Goal: Task Accomplishment & Management: Manage account settings

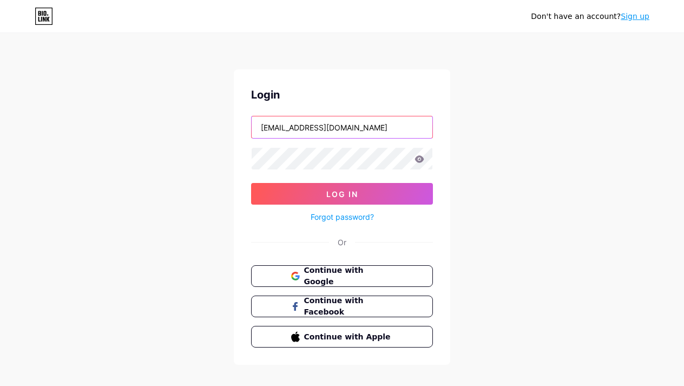
type input "[EMAIL_ADDRESS][DOMAIN_NAME]"
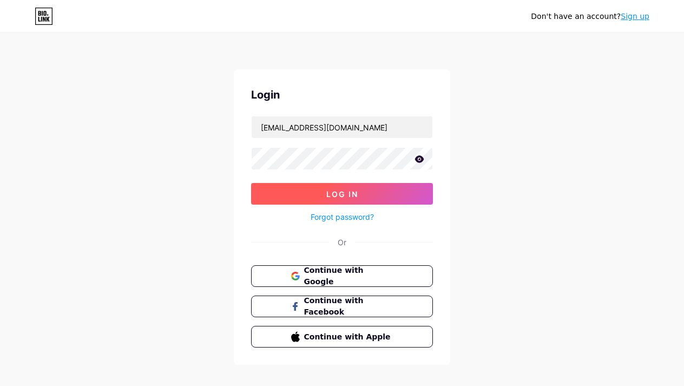
click at [337, 192] on span "Log In" at bounding box center [342, 193] width 32 height 9
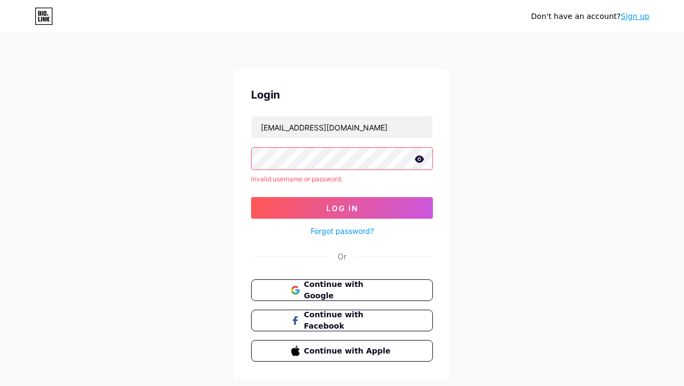
click at [420, 158] on icon at bounding box center [419, 159] width 10 height 8
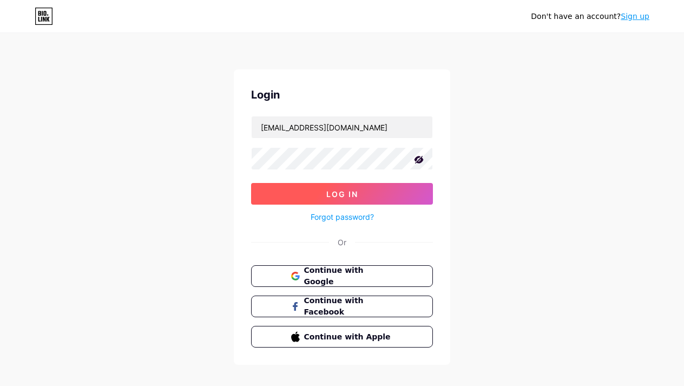
click at [346, 191] on span "Log In" at bounding box center [342, 193] width 32 height 9
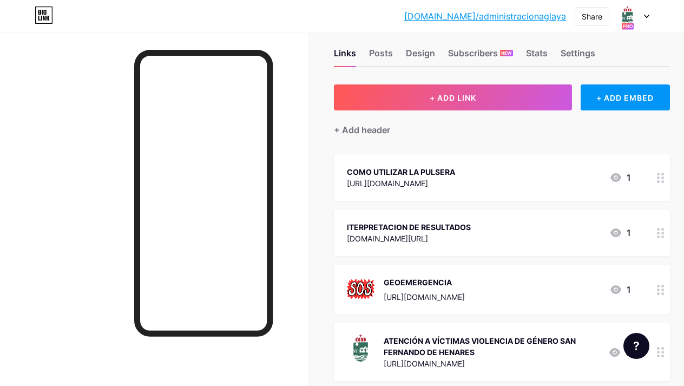
scroll to position [19, 0]
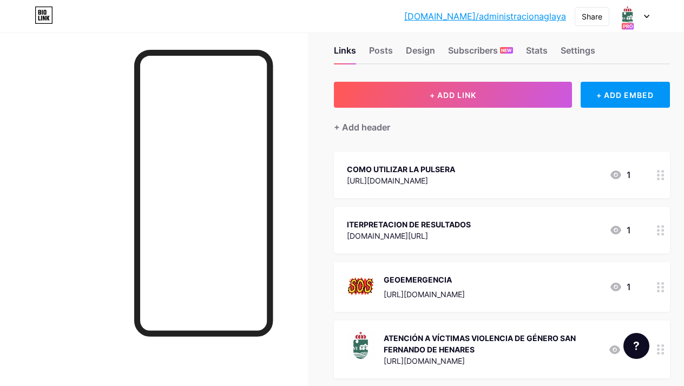
click at [403, 224] on div "ITERPRETACION DE RESULTADOS" at bounding box center [409, 224] width 124 height 11
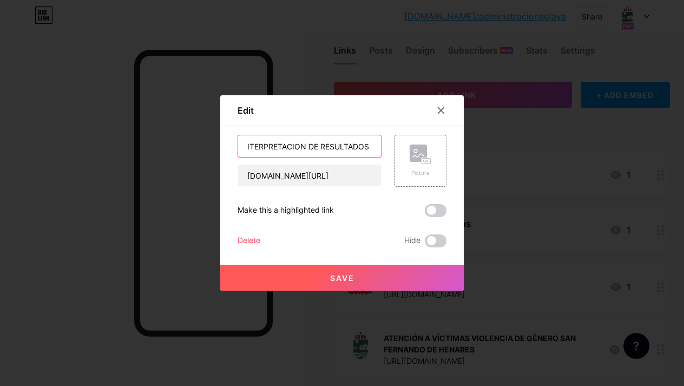
click at [301, 147] on input "ITERPRETACION DE RESULTADOS" at bounding box center [309, 146] width 143 height 22
type input "ITERPRETACIÓN DE RESULTADOS"
click at [334, 275] on span "Save" at bounding box center [342, 277] width 24 height 9
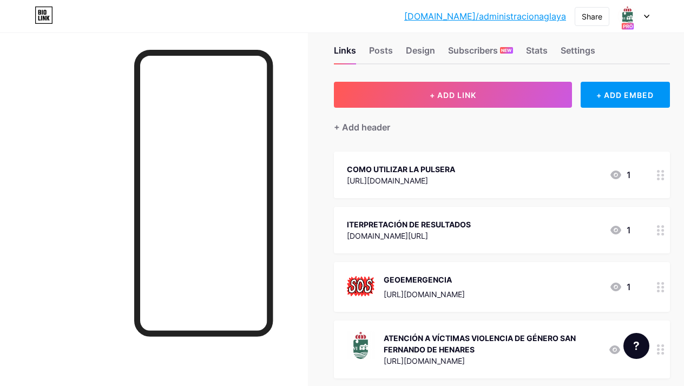
click at [649, 20] on div at bounding box center [633, 15] width 31 height 19
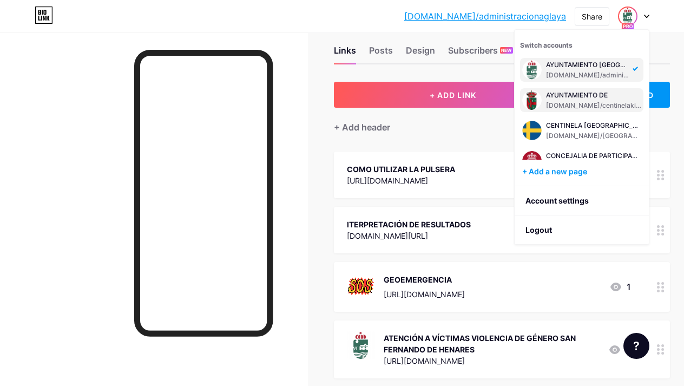
click at [601, 96] on div "AYUNTAMIENTO DE" at bounding box center [593, 95] width 95 height 9
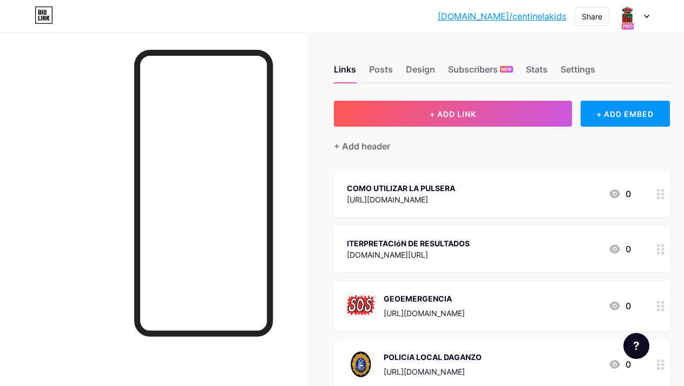
click at [468, 244] on div "ITERPRETACIóN DE RESULTADOS" at bounding box center [408, 243] width 123 height 11
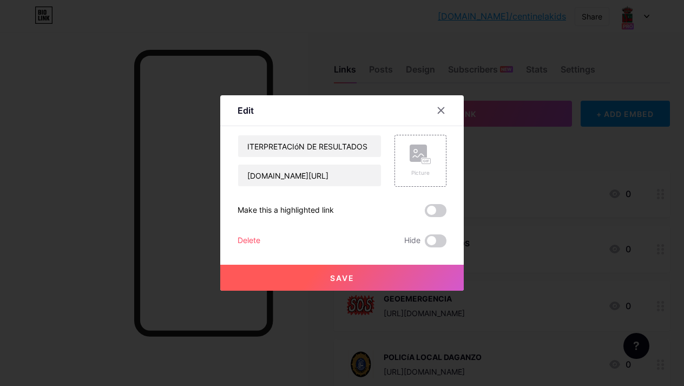
click at [446, 245] on label at bounding box center [436, 240] width 22 height 13
click at [425, 244] on input "checkbox" at bounding box center [425, 244] width 0 height 0
click at [429, 240] on span at bounding box center [436, 240] width 22 height 13
click at [425, 244] on input "checkbox" at bounding box center [425, 244] width 0 height 0
click at [443, 240] on span at bounding box center [436, 240] width 22 height 13
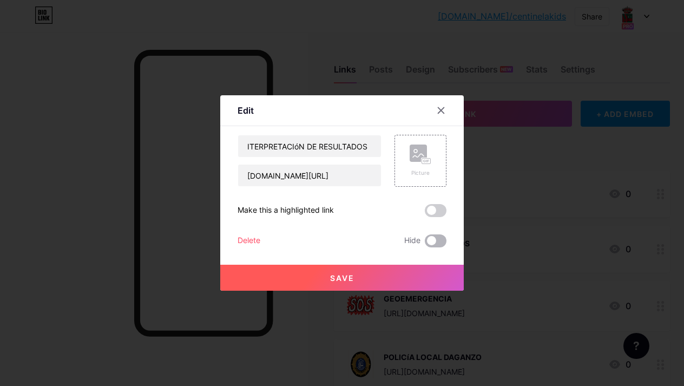
click at [425, 244] on input "checkbox" at bounding box center [425, 244] width 0 height 0
click at [440, 110] on icon at bounding box center [441, 110] width 9 height 9
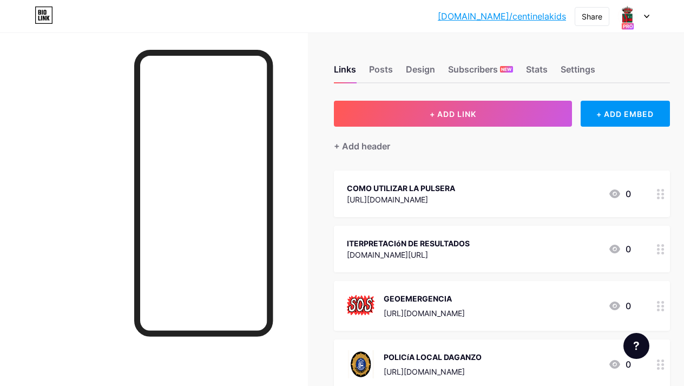
click at [422, 246] on div "ITERPRETACIóN DE RESULTADOS" at bounding box center [408, 243] width 123 height 11
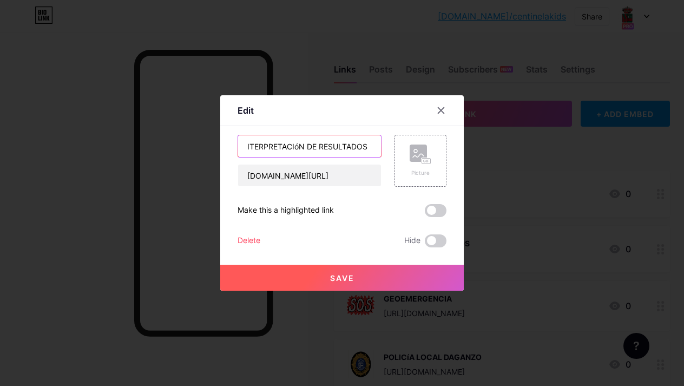
click at [302, 142] on input "ITERPRETACIóN DE RESULTADOS" at bounding box center [309, 146] width 143 height 22
click at [300, 143] on input "ITERPRETACIóN DE RESULTADOS" at bounding box center [309, 146] width 143 height 22
type input "ITERPRETACIÓN DE RESULTADOS"
click at [336, 282] on span "Save" at bounding box center [342, 277] width 24 height 9
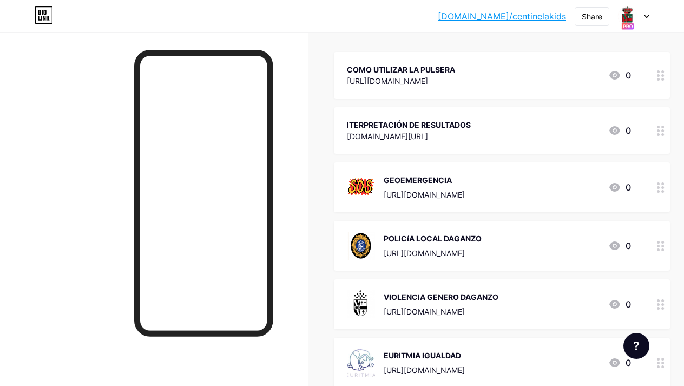
scroll to position [122, 0]
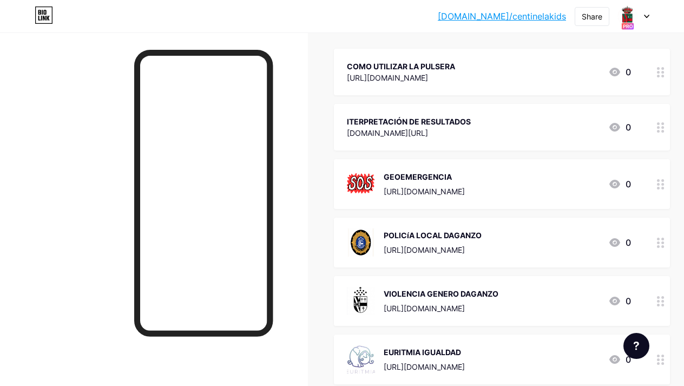
click at [433, 244] on div "https://www.ayto-daganzo.org/seguridad-ciudadana/policia-local" at bounding box center [433, 249] width 98 height 11
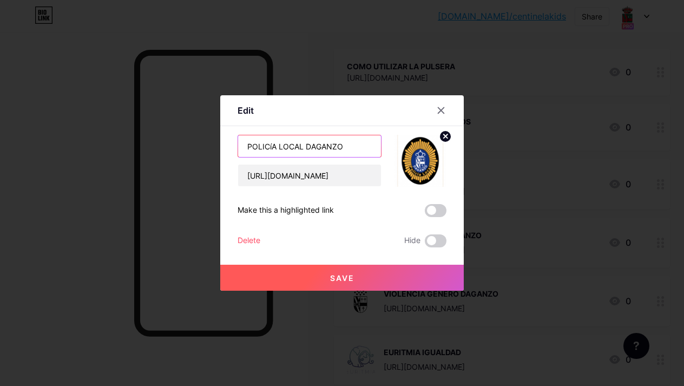
click at [273, 146] on input "POLICíA LOCAL DAGANZO" at bounding box center [309, 146] width 143 height 22
type input "POLICÍA LOCAL DAGANZO"
click at [340, 278] on span "Save" at bounding box center [342, 277] width 24 height 9
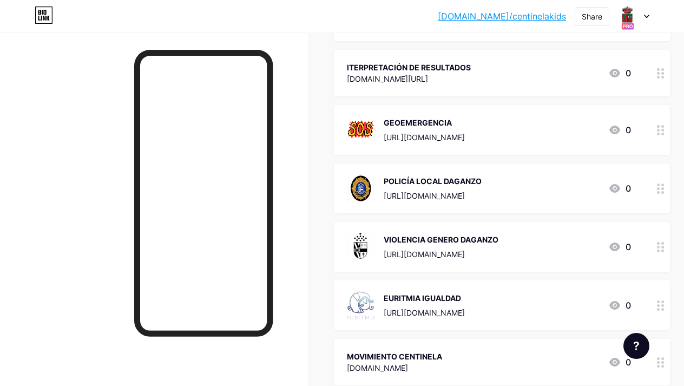
scroll to position [192, 0]
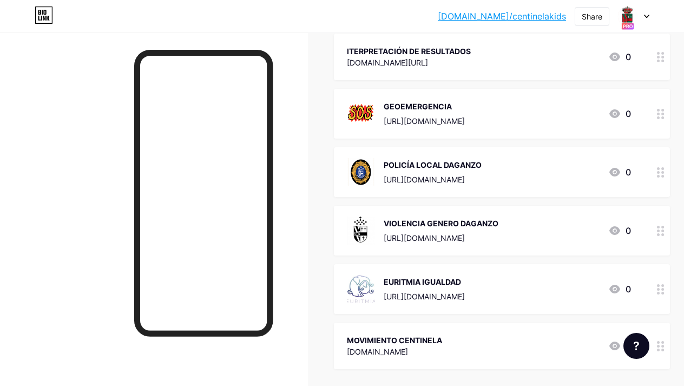
click at [425, 236] on div "https://www.ayto-daganzo.org/mujer/violencia-de-genero" at bounding box center [441, 237] width 115 height 11
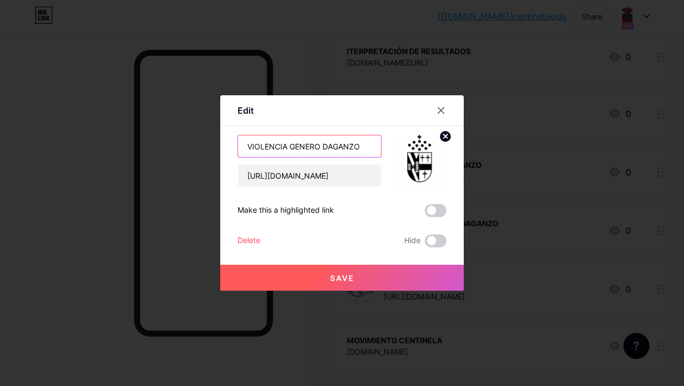
click at [298, 147] on input "VIOLENCIA GENERO DAGANZO" at bounding box center [309, 146] width 143 height 22
type input "VIOLENCIA GÉNERO DAGANZO"
click at [334, 274] on span "Save" at bounding box center [342, 277] width 24 height 9
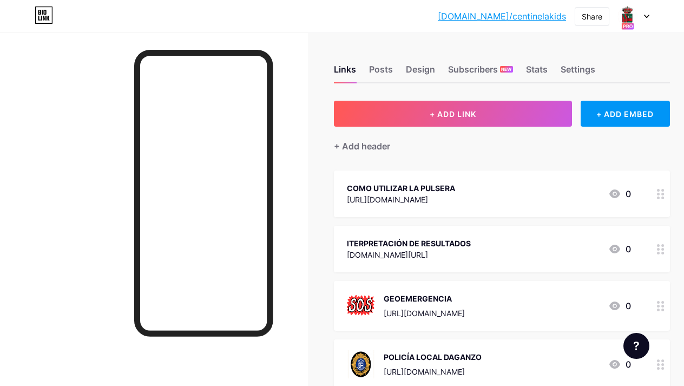
scroll to position [0, 0]
